Goal: Information Seeking & Learning: Understand process/instructions

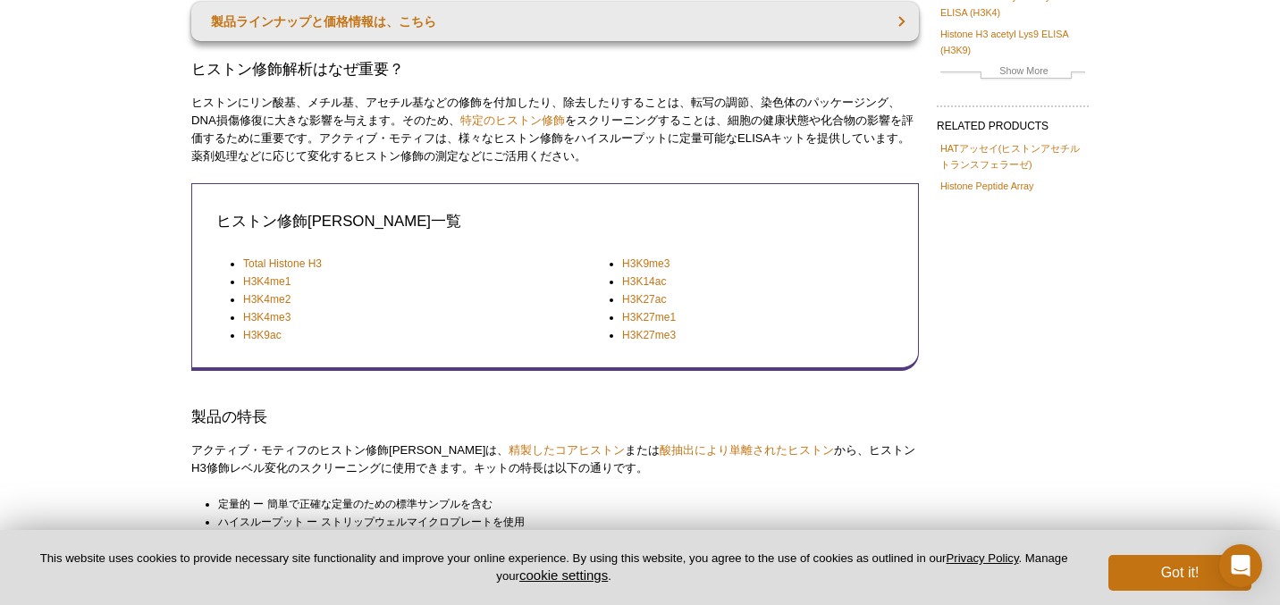
scroll to position [242, 0]
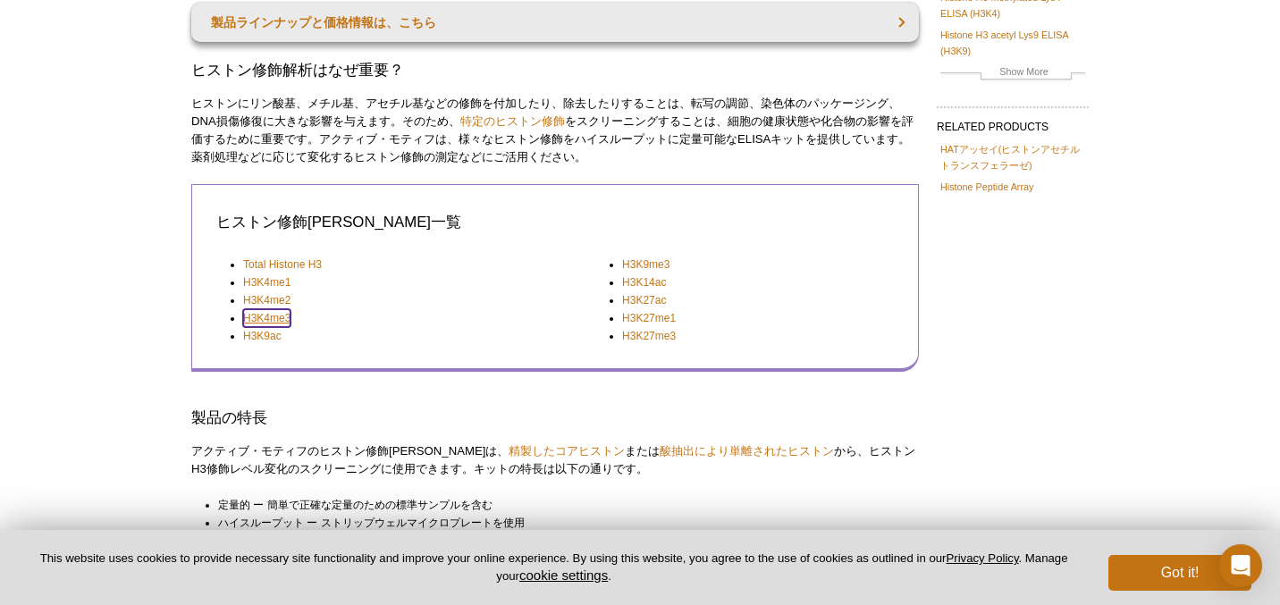
click at [275, 313] on link "H3K4me3" at bounding box center [266, 318] width 47 height 18
click at [268, 321] on link "H3K4me3" at bounding box center [266, 318] width 47 height 18
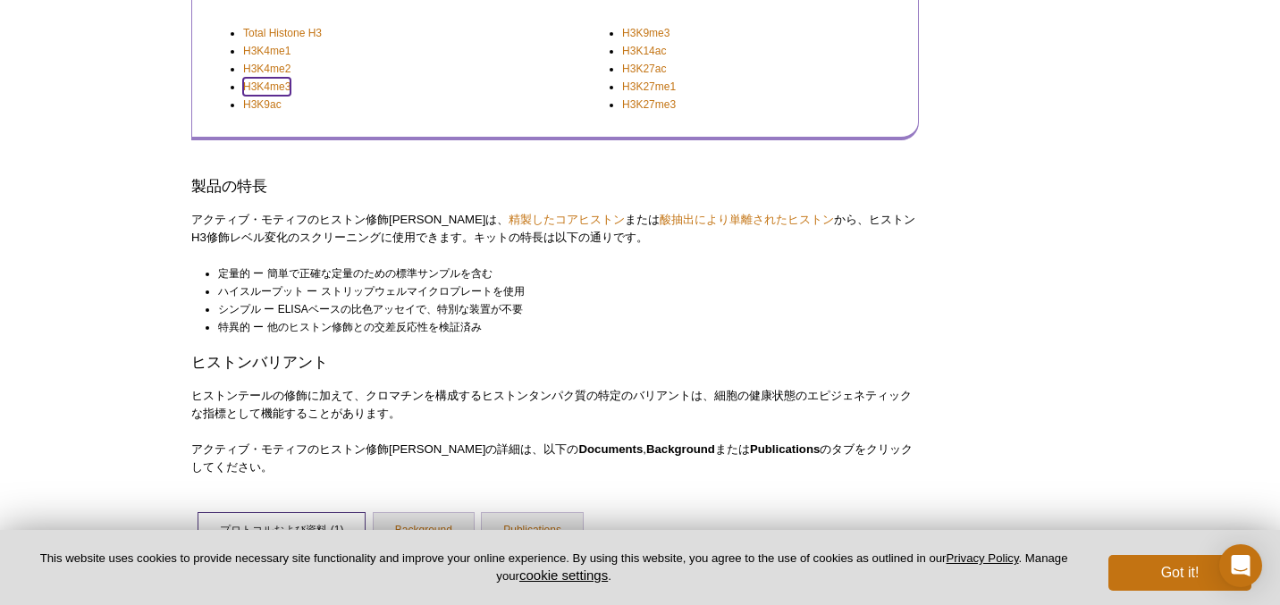
scroll to position [679, 0]
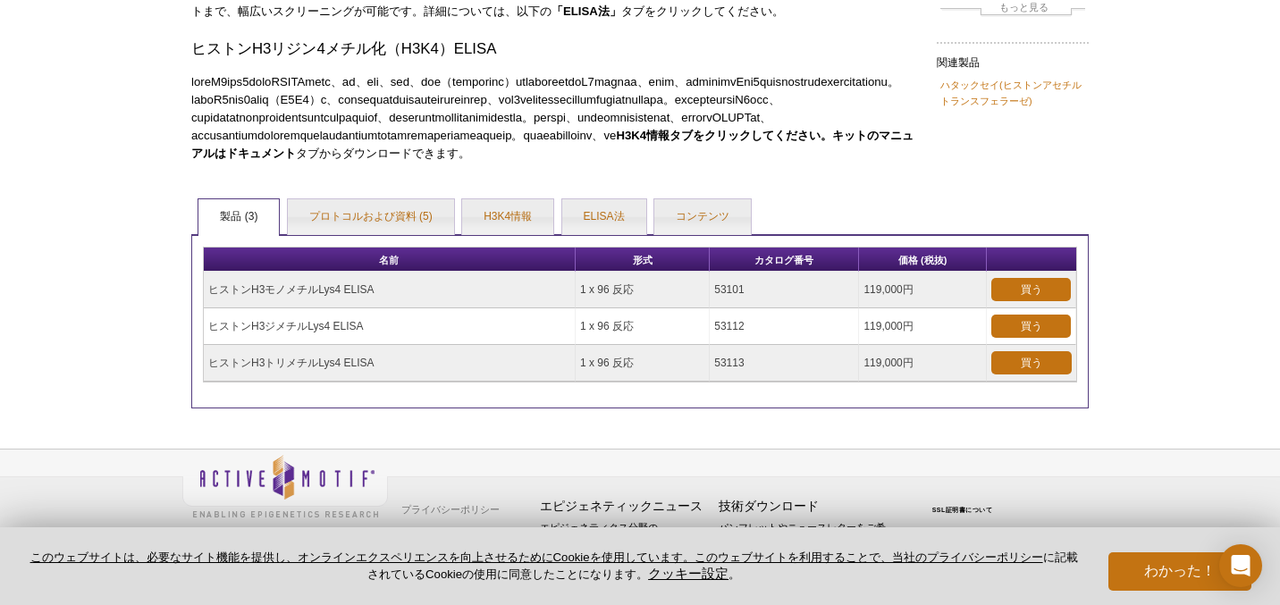
scroll to position [315, 0]
click at [388, 227] on link "プロトコルおよび資料 (5)" at bounding box center [371, 217] width 166 height 36
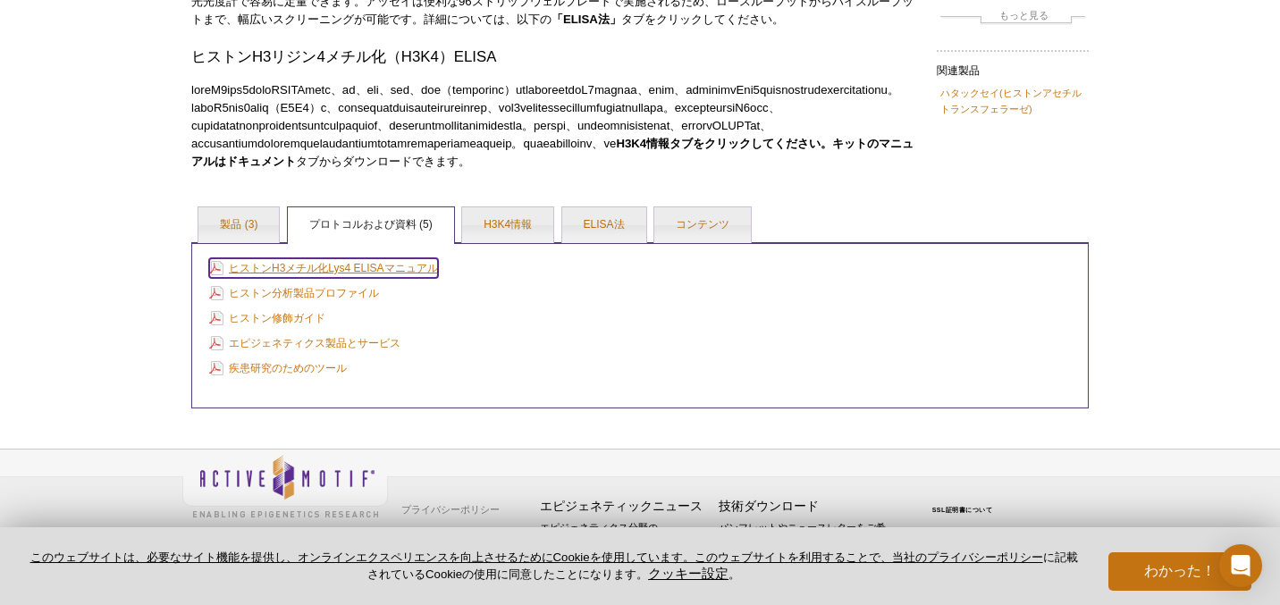
click at [336, 259] on link "ヒストンH3メチル化Lys4 ELISAマニュアル" at bounding box center [323, 268] width 229 height 20
click at [617, 225] on font "ELISA法" at bounding box center [604, 224] width 41 height 13
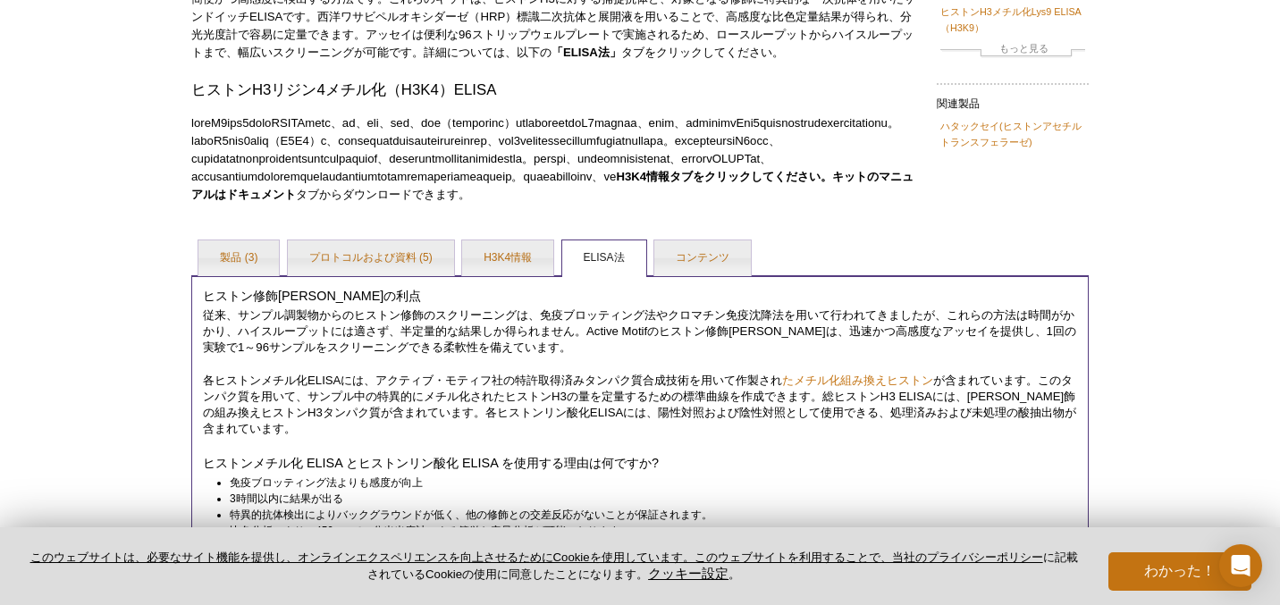
scroll to position [0, 0]
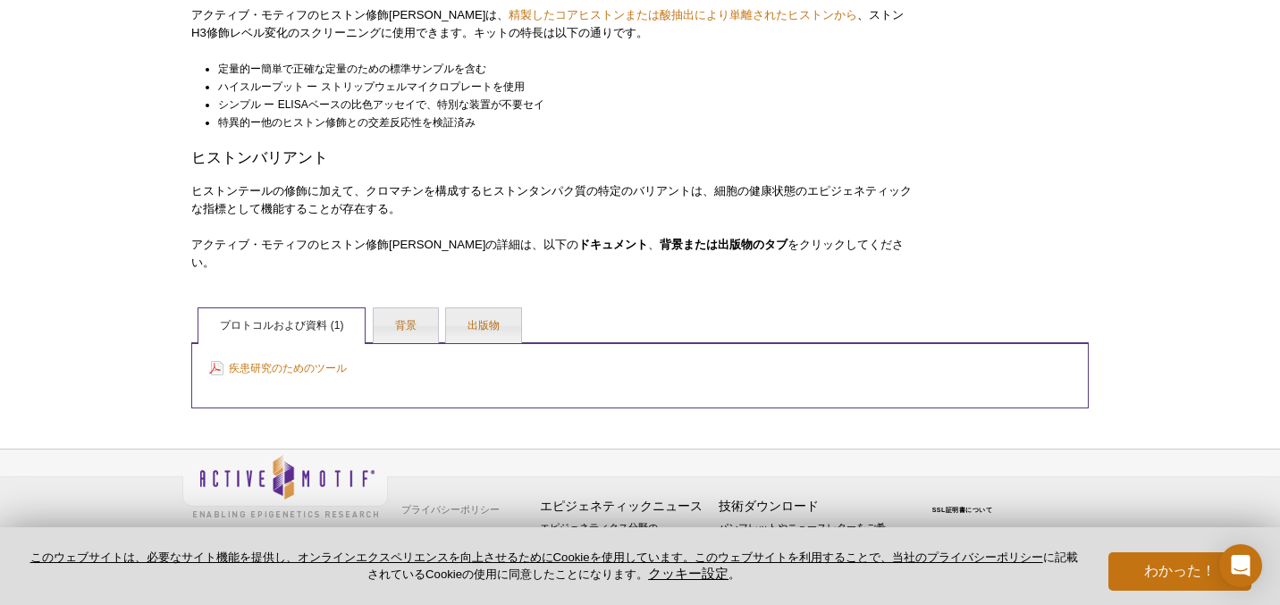
scroll to position [661, 0]
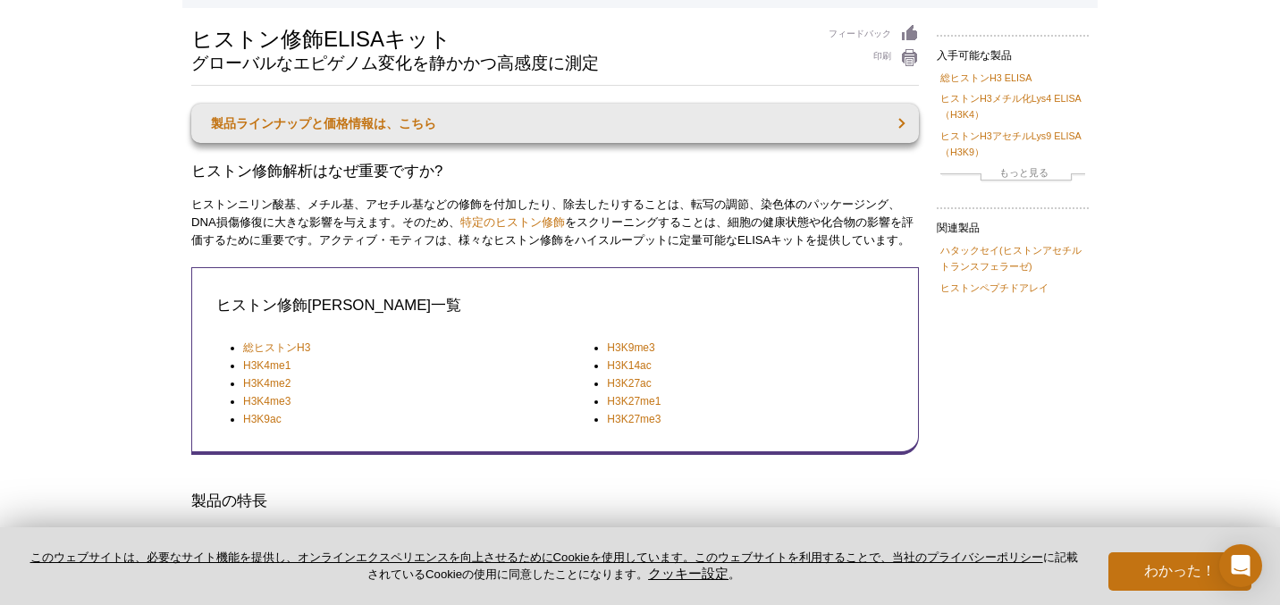
scroll to position [0, 0]
